Goal: Communication & Community: Answer question/provide support

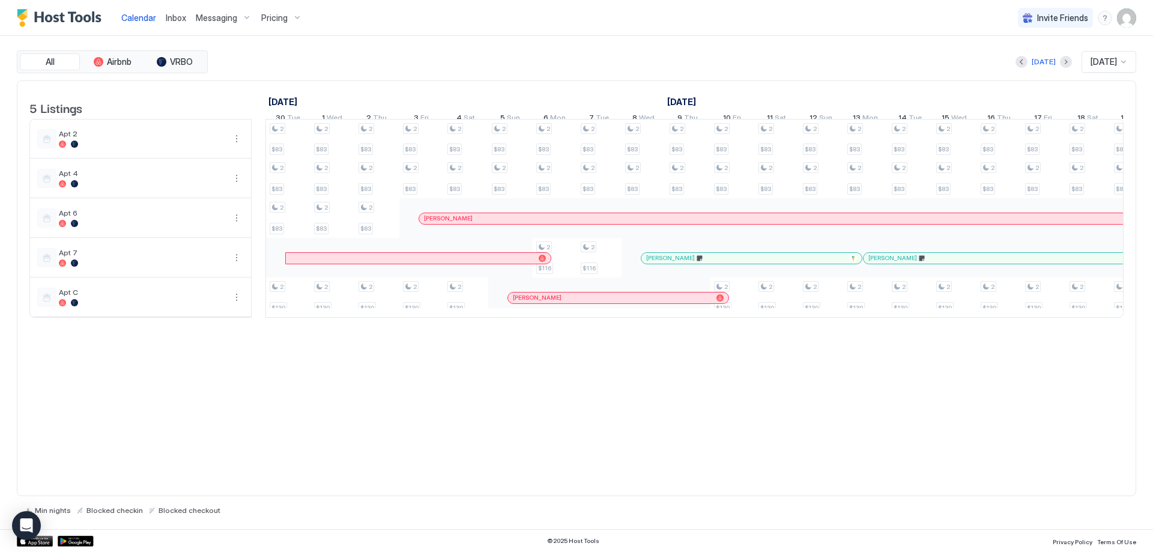
scroll to position [0, 845]
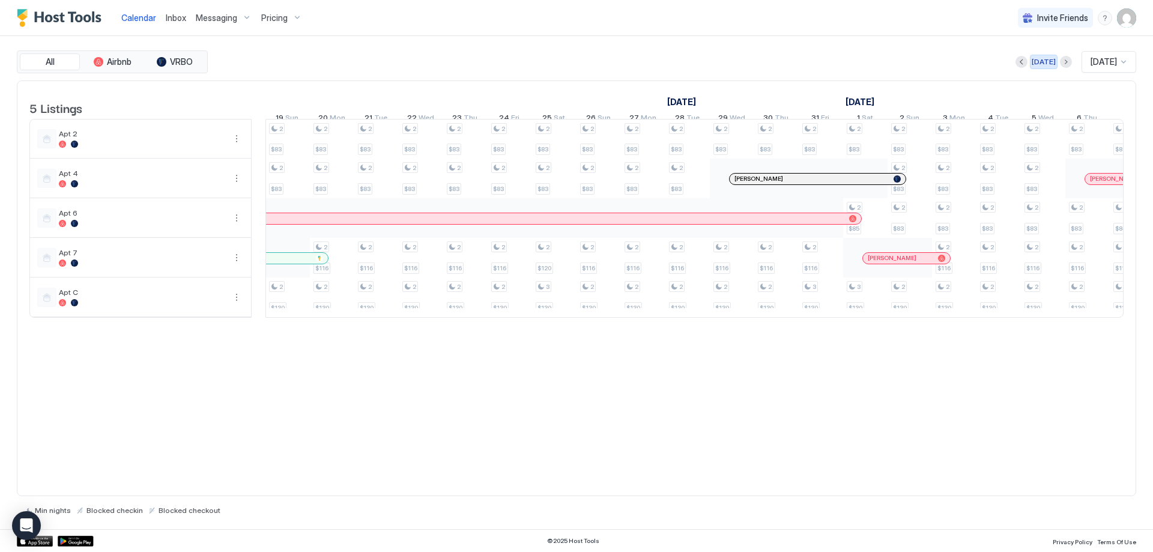
click at [1030, 68] on button "[DATE]" at bounding box center [1044, 62] width 28 height 14
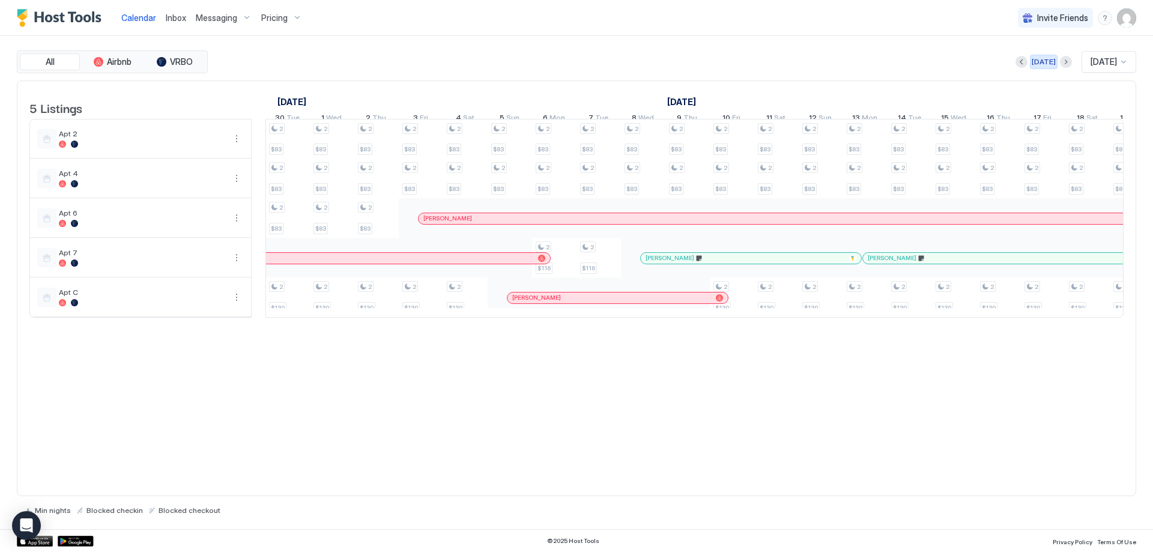
scroll to position [0, 667]
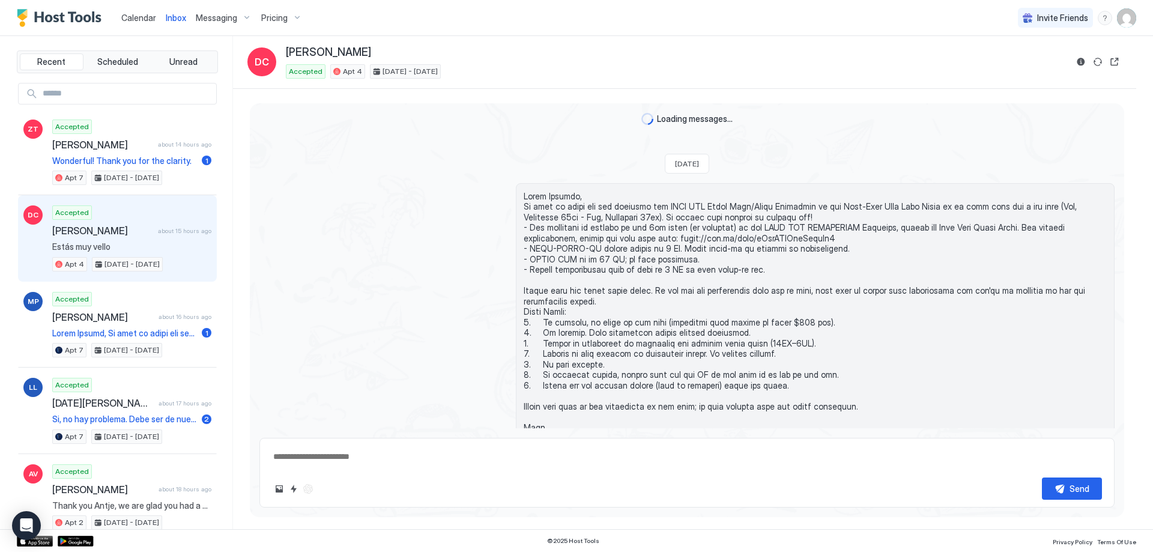
scroll to position [1631, 0]
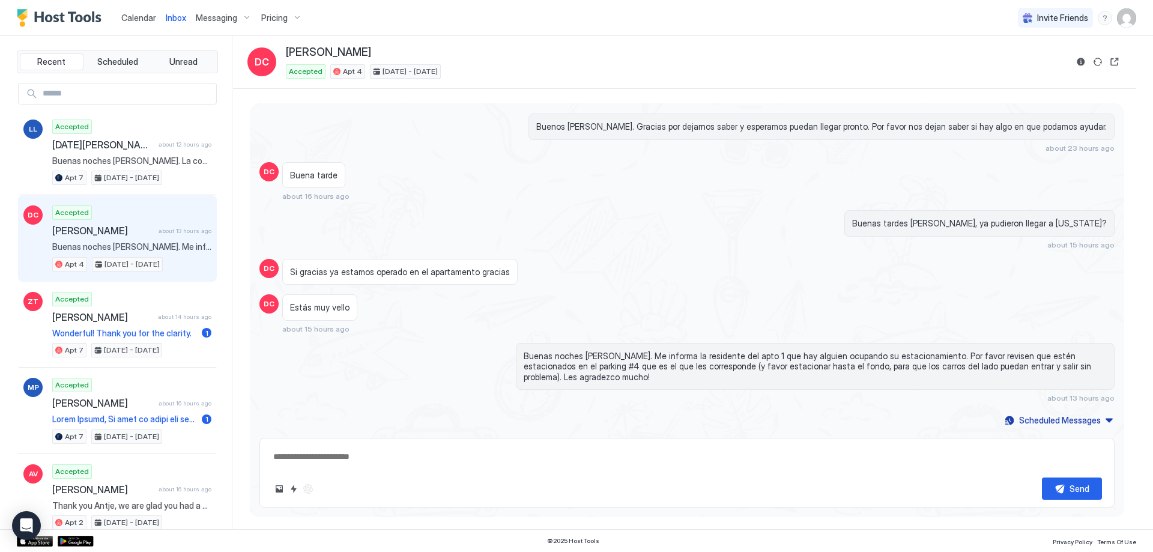
type textarea "*"
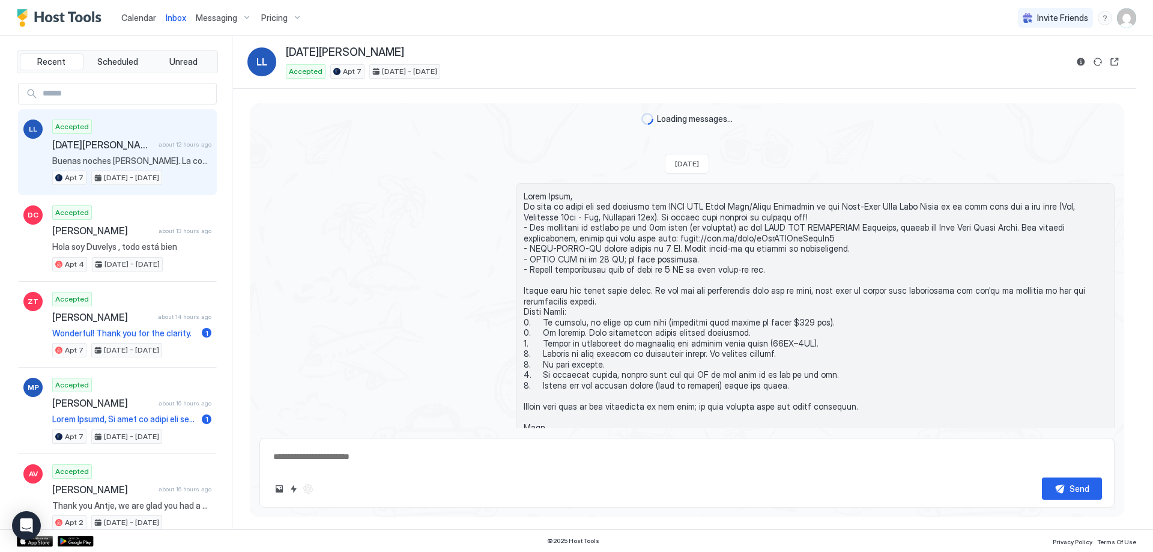
scroll to position [1053, 0]
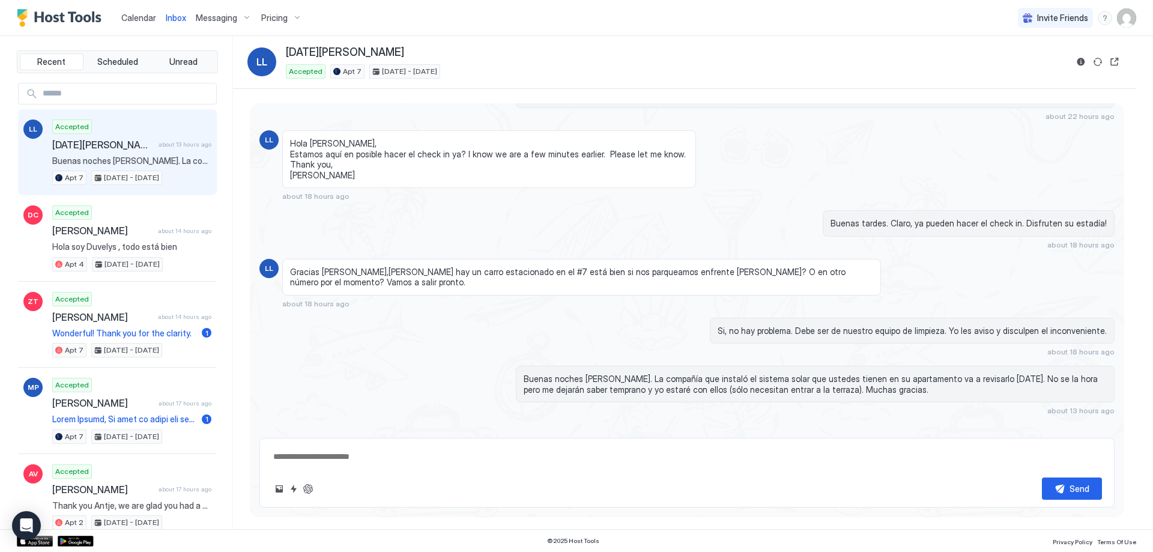
type textarea "*"
